Goal: Task Accomplishment & Management: Manage account settings

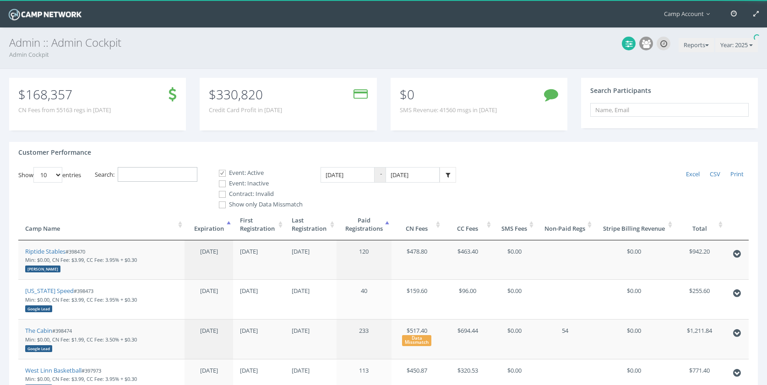
click at [177, 173] on input "Search:" at bounding box center [158, 174] width 80 height 15
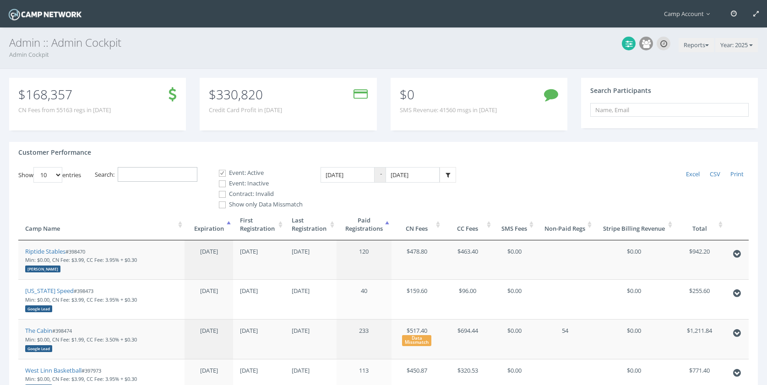
paste input "398610"
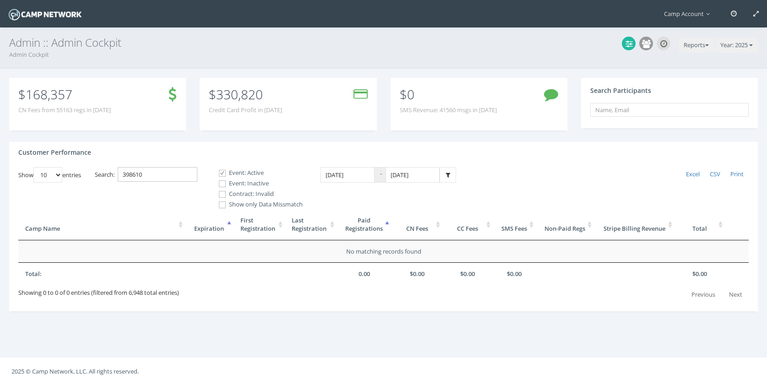
type input "398610"
click at [238, 180] on label "Event: Inactive" at bounding box center [257, 183] width 92 height 9
click at [222, 180] on input "Event: Inactive" at bounding box center [217, 183] width 9 height 9
checkbox input "true"
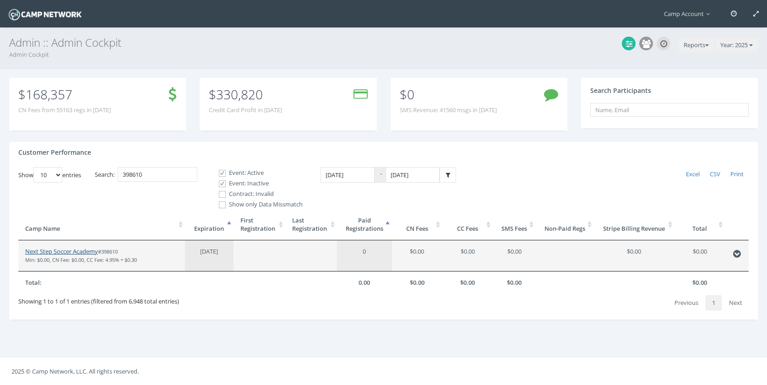
click at [79, 254] on link "Next Step Soccer Academy" at bounding box center [61, 251] width 73 height 8
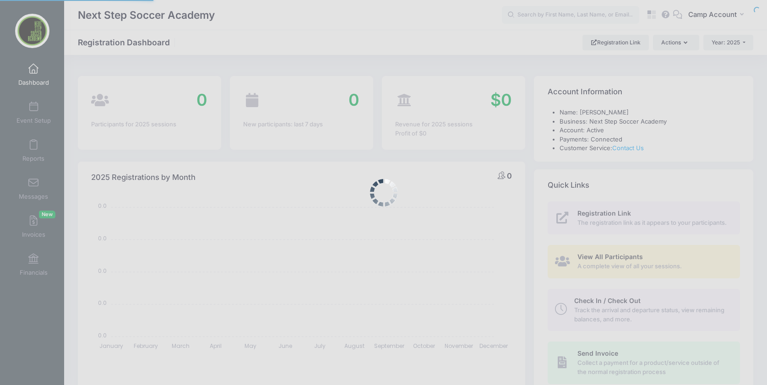
select select
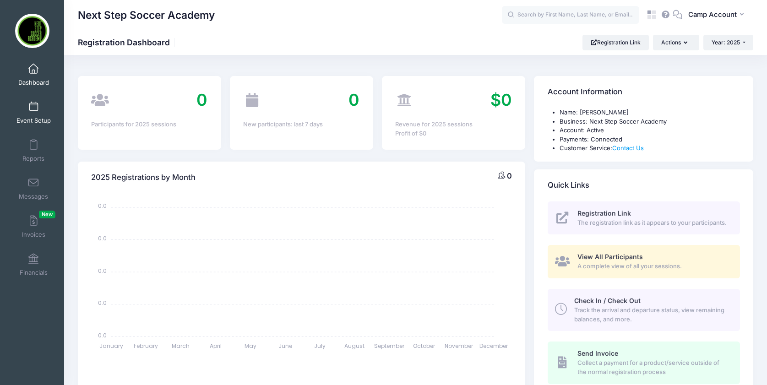
click at [36, 117] on span "Event Setup" at bounding box center [33, 121] width 34 height 8
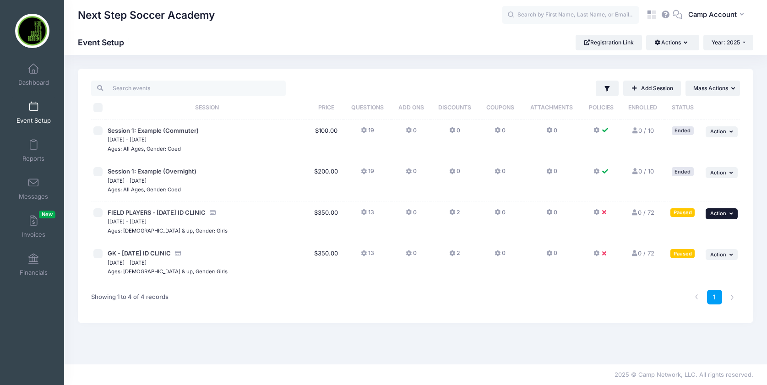
click at [736, 215] on button "... Action" at bounding box center [721, 213] width 32 height 11
click at [745, 255] on div "Filter Filter Options Show: Active Live Completed Add Session ... Mass Actions" at bounding box center [415, 196] width 675 height 254
click at [725, 211] on span "Action" at bounding box center [718, 213] width 16 height 6
click at [465, 292] on div "1" at bounding box center [553, 297] width 384 height 29
click at [460, 214] on button "2" at bounding box center [454, 214] width 11 height 13
